Goal: Task Accomplishment & Management: Use online tool/utility

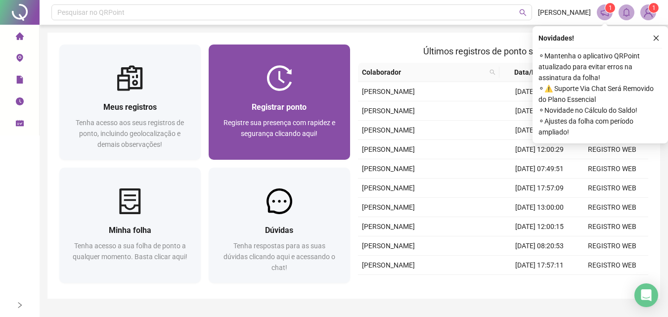
click at [319, 83] on div at bounding box center [279, 78] width 141 height 26
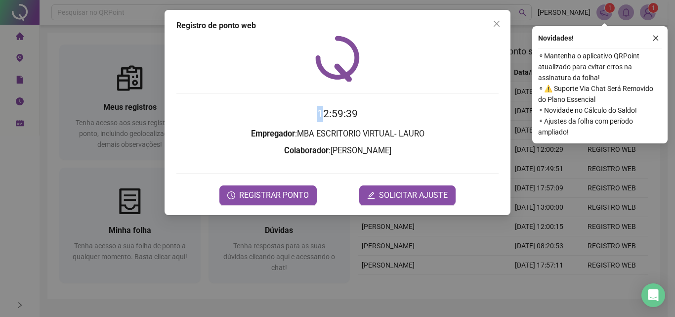
drag, startPoint x: 357, startPoint y: 111, endPoint x: 325, endPoint y: 109, distance: 31.7
click at [325, 109] on h2 "12:59:39" at bounding box center [337, 114] width 322 height 16
drag, startPoint x: 352, startPoint y: 109, endPoint x: 338, endPoint y: 107, distance: 15.0
click at [349, 109] on time "12:59:39" at bounding box center [337, 114] width 41 height 12
drag, startPoint x: 354, startPoint y: 108, endPoint x: 283, endPoint y: 111, distance: 71.7
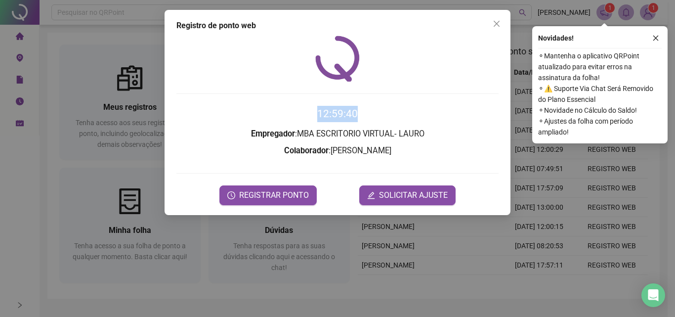
click at [283, 111] on h2 "12:59:40" at bounding box center [337, 114] width 322 height 16
click at [386, 109] on h2 "12:59:40" at bounding box center [337, 114] width 322 height 16
drag, startPoint x: 359, startPoint y: 110, endPoint x: 299, endPoint y: 102, distance: 61.4
click at [309, 105] on div "12:59:41 Empregador : MBA ESCRITORIO VIRTUAL- [PERSON_NAME] : [PERSON_NAME] REG…" at bounding box center [337, 121] width 322 height 170
click at [366, 104] on div "12:59:41 Empregador : MBA ESCRITORIO VIRTUAL- LAURO Colaborador : LUIS FELIPE F…" at bounding box center [337, 121] width 322 height 170
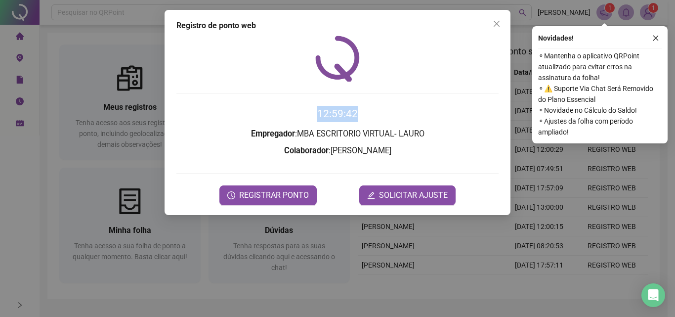
drag, startPoint x: 364, startPoint y: 109, endPoint x: 320, endPoint y: 108, distance: 43.5
click at [320, 108] on h2 "12:59:42" at bounding box center [337, 114] width 322 height 16
click at [383, 111] on h2 "12:59:42" at bounding box center [337, 114] width 322 height 16
drag, startPoint x: 381, startPoint y: 115, endPoint x: 341, endPoint y: 122, distance: 40.1
click at [341, 122] on h2 "12:59:43" at bounding box center [337, 114] width 322 height 16
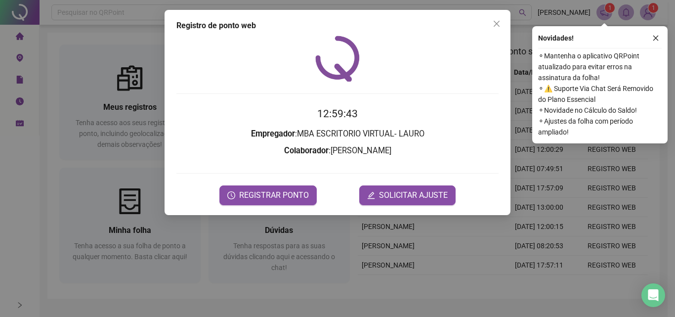
click at [432, 127] on form "12:59:43 Empregador : MBA ESCRITORIO VIRTUAL- LAURO Colaborador : LUIS FELIPE F…" at bounding box center [337, 155] width 322 height 99
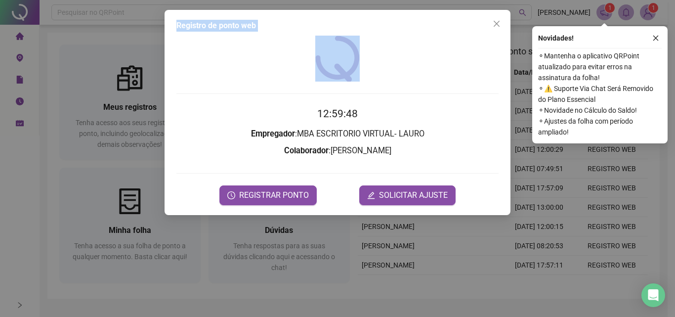
drag, startPoint x: 168, startPoint y: 23, endPoint x: 310, endPoint y: 60, distance: 147.1
click at [312, 68] on div "Registro de ponto web 12:59:48 Empregador : MBA ESCRITORIO VIRTUAL- LAURO Colab…" at bounding box center [338, 112] width 346 height 205
click at [307, 29] on div "Registro de ponto web" at bounding box center [337, 26] width 322 height 12
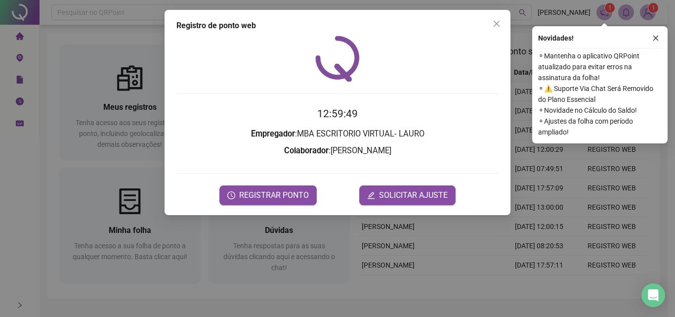
drag, startPoint x: 305, startPoint y: 37, endPoint x: 348, endPoint y: 69, distance: 53.3
click at [348, 69] on div at bounding box center [337, 59] width 322 height 46
click at [299, 200] on span "REGISTRAR PONTO" at bounding box center [274, 195] width 70 height 12
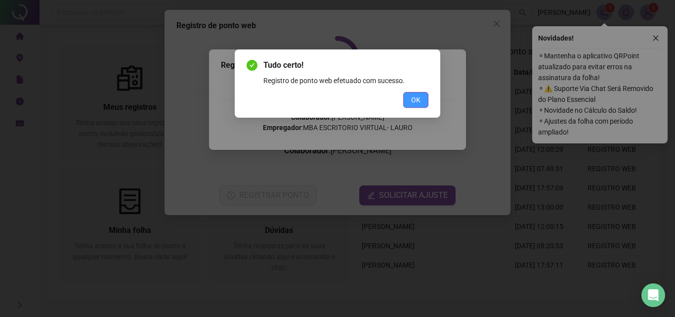
click at [408, 95] on button "OK" at bounding box center [415, 100] width 25 height 16
